Goal: Task Accomplishment & Management: Manage account settings

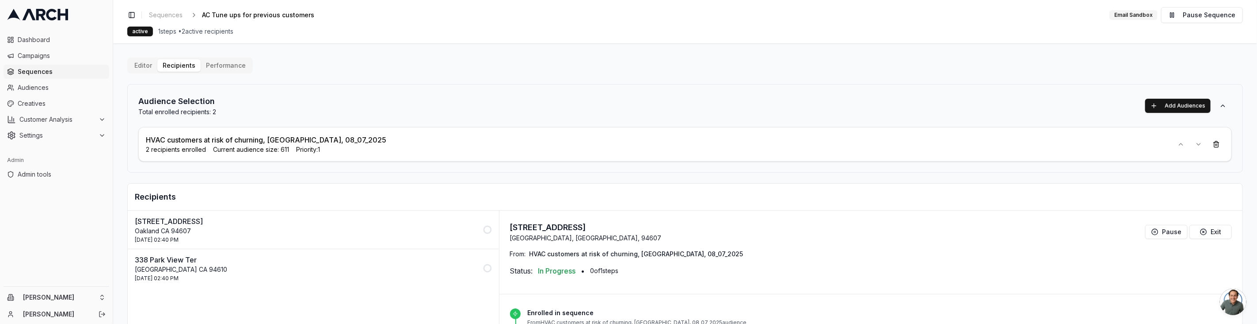
click at [328, 232] on p "Oakland CA 94607" at bounding box center [306, 230] width 343 height 9
click at [323, 260] on p "338 Park View Ter" at bounding box center [306, 259] width 343 height 11
click at [91, 295] on html "Dashboard Campaigns Sequences Audiences Creatives Customer Analysis Settings Ad…" at bounding box center [628, 162] width 1257 height 324
click at [147, 161] on input "text" at bounding box center [170, 161] width 80 height 18
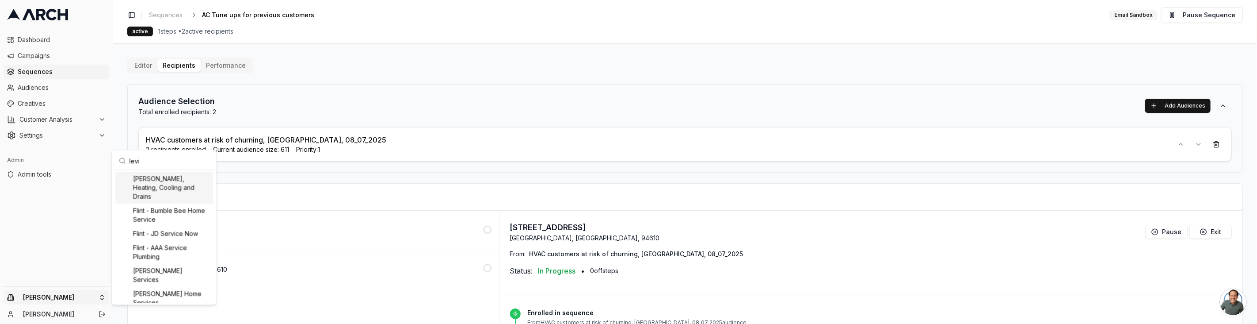
type input "levi"
click at [169, 174] on div "[PERSON_NAME], Heating, Cooling and Drains" at bounding box center [164, 188] width 98 height 32
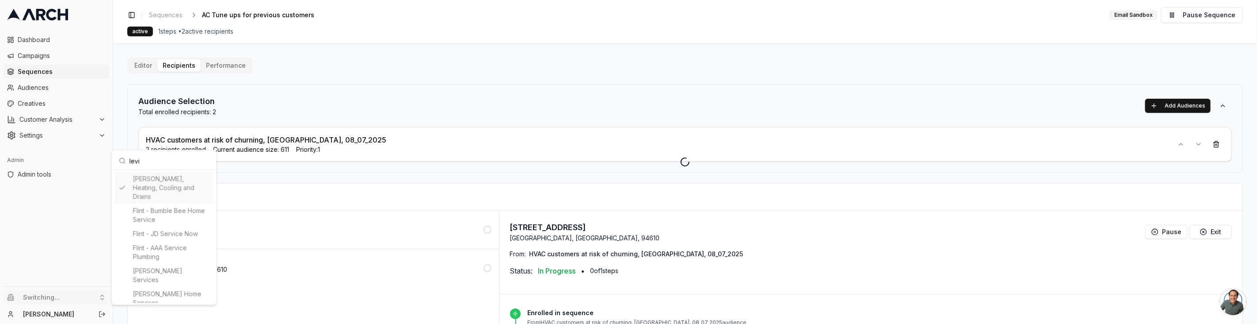
click at [184, 68] on html "Dashboard Campaigns Sequences Audiences Creatives Customer Analysis Settings Ad…" at bounding box center [628, 162] width 1257 height 324
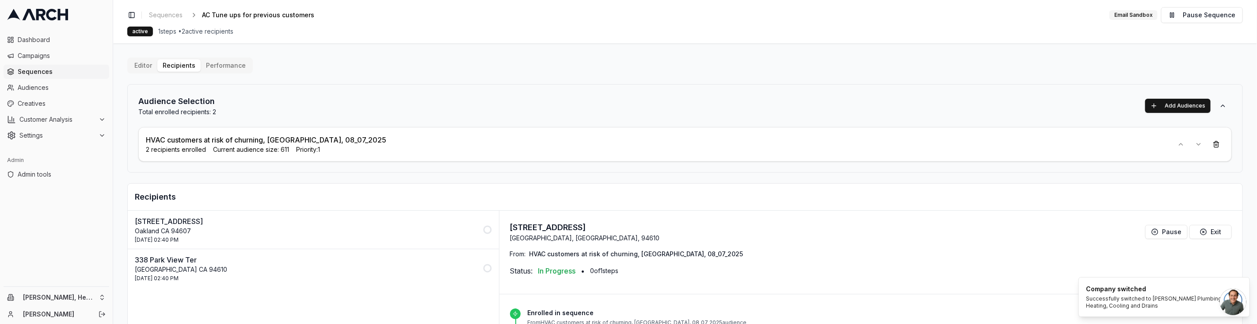
click at [73, 73] on span "Sequences" at bounding box center [62, 71] width 88 height 9
